Goal: Find contact information: Find contact information

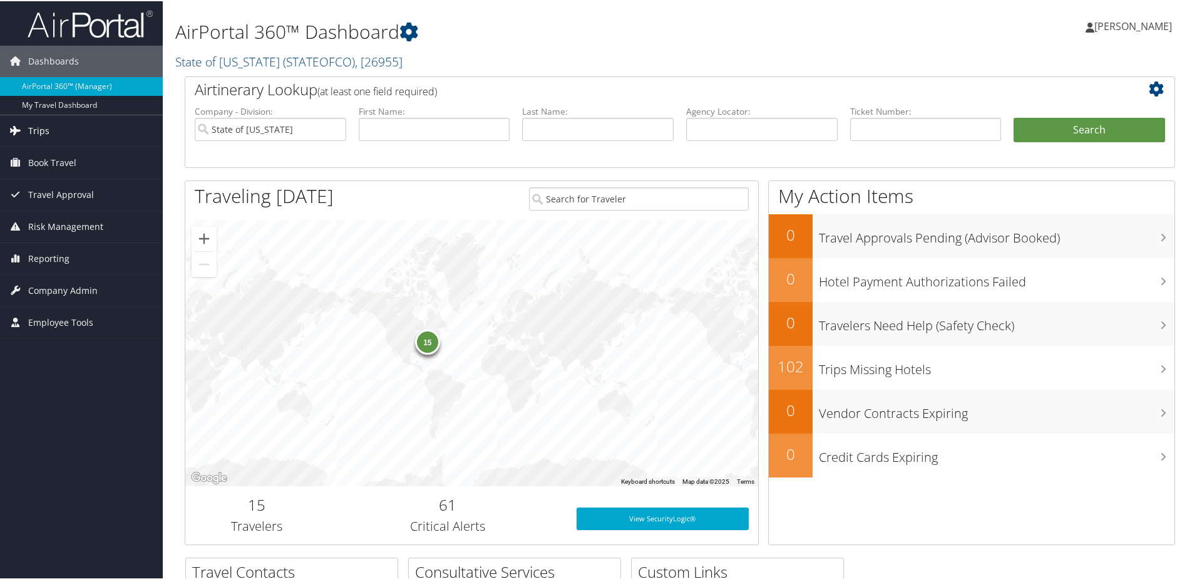
click at [31, 130] on span "Trips" at bounding box center [38, 129] width 21 height 31
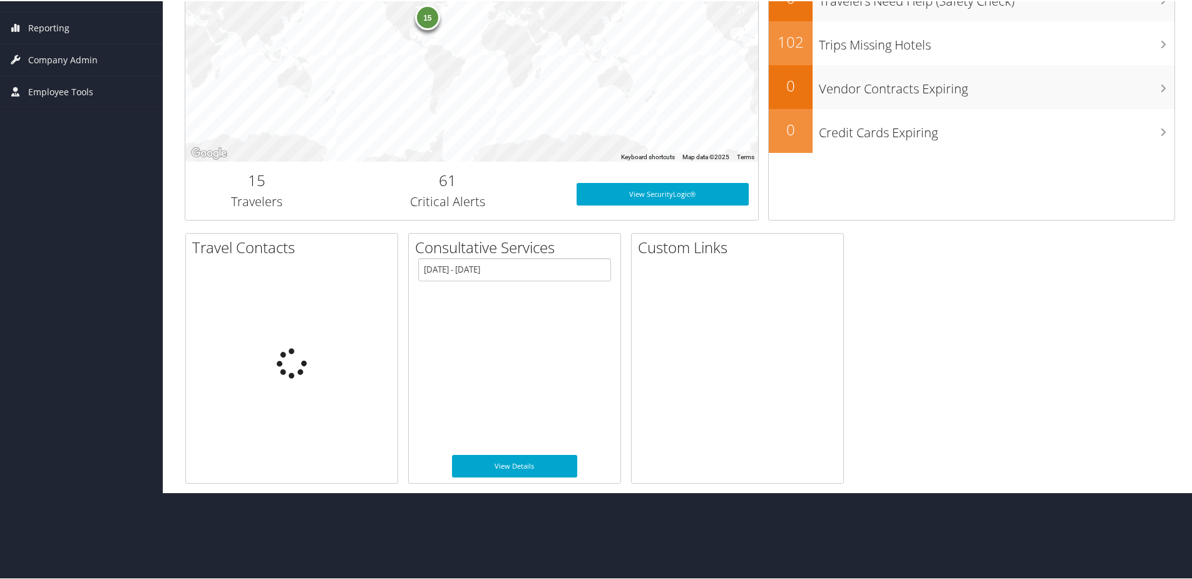
scroll to position [250, 0]
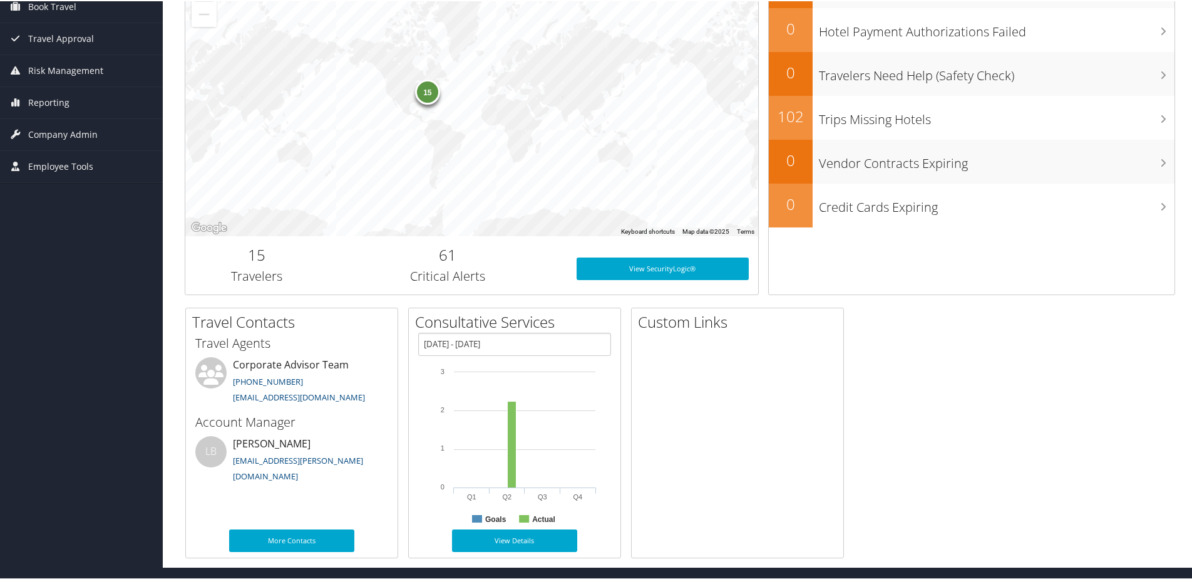
drag, startPoint x: 357, startPoint y: 463, endPoint x: 163, endPoint y: 317, distance: 242.3
click at [163, 317] on div "AirPortal 360™ Dashboard State of [US_STATE] ( STATEOFCO ) , [ 26955 ] State of…" at bounding box center [680, 158] width 1034 height 816
click at [850, 460] on div "Travel Contacts Small Medium Travel Agents Corporate Advisor Team [PHONE_NUMBER…" at bounding box center [679, 431] width 1009 height 250
click at [305, 535] on link "More Contacts" at bounding box center [291, 539] width 125 height 23
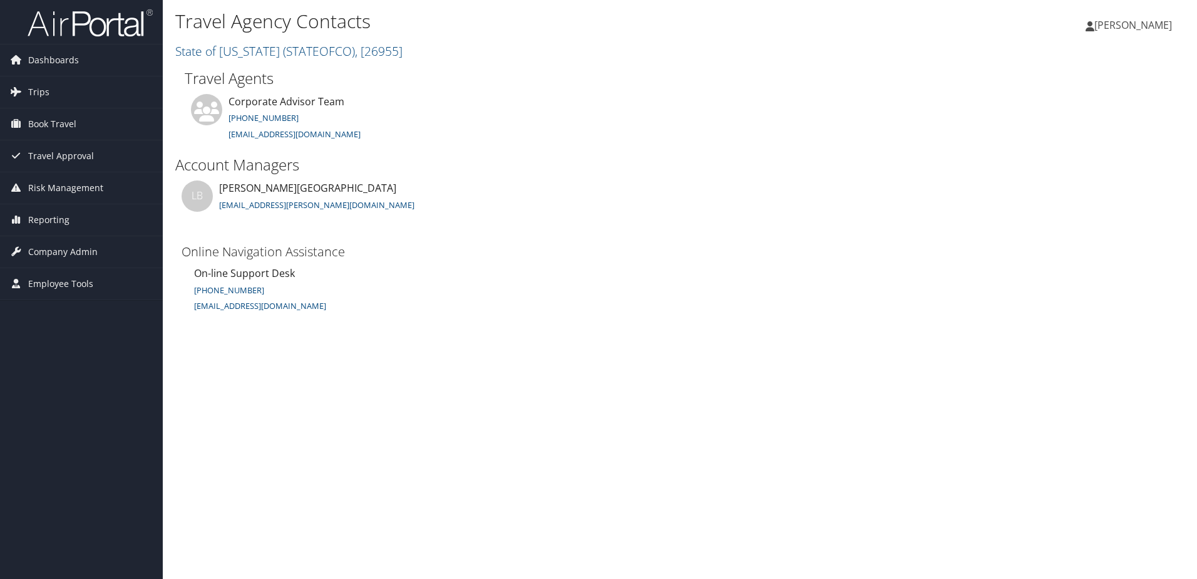
drag, startPoint x: 798, startPoint y: 271, endPoint x: 701, endPoint y: 90, distance: 205.3
click at [798, 267] on div "Online Navigation Assistance On-line Support Desk [PHONE_NUMBER] [EMAIL_ADDRESS…" at bounding box center [683, 283] width 1016 height 85
